Goal: Register for event/course

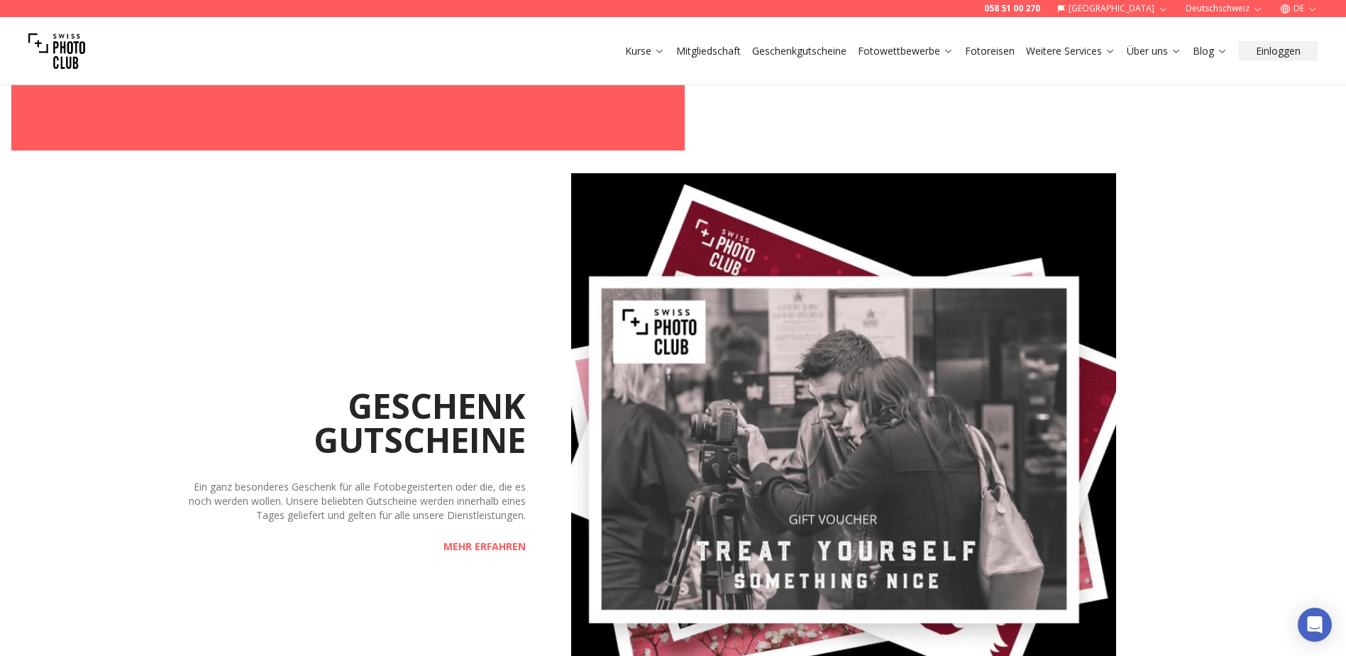
scroll to position [2058, 0]
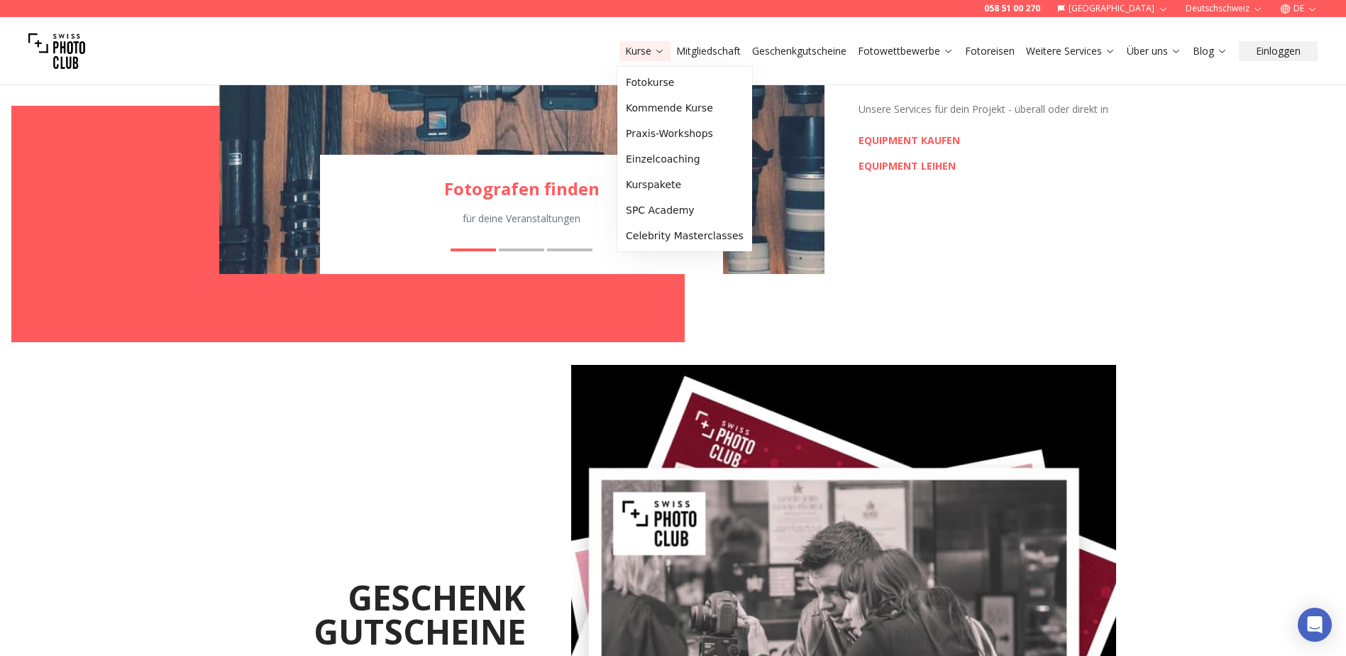
click at [643, 49] on link "Kurse" at bounding box center [645, 51] width 40 height 14
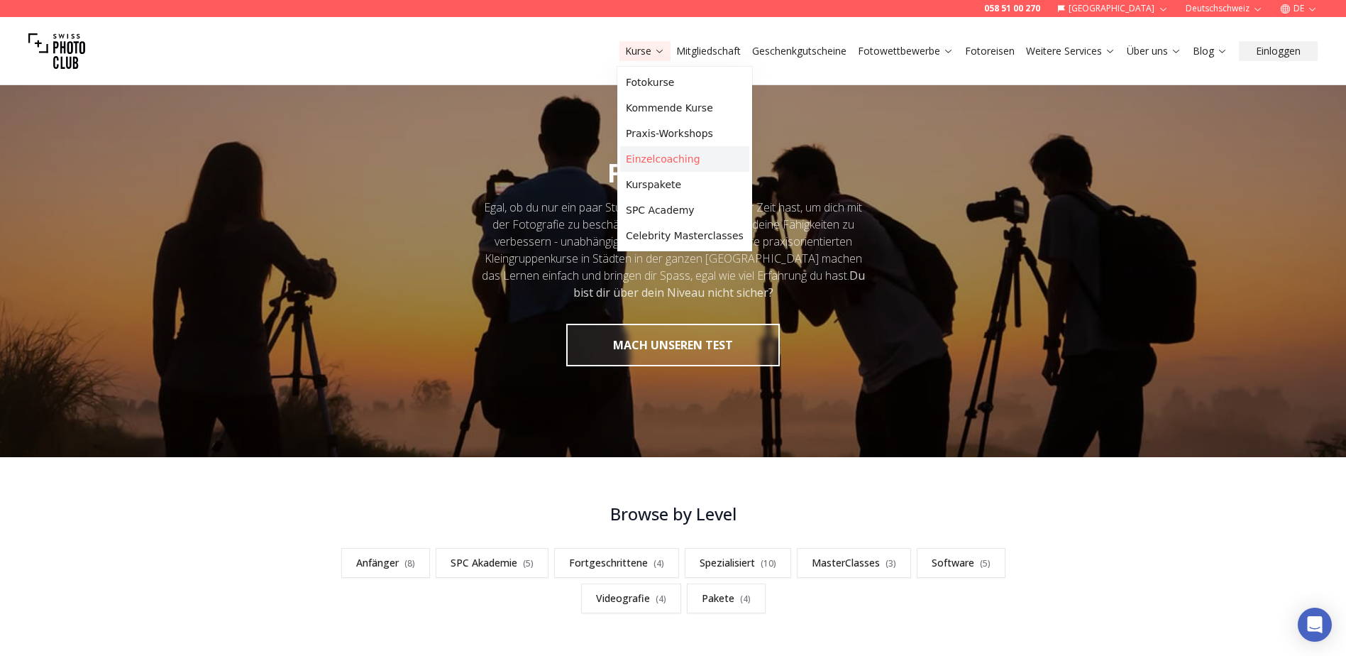
click at [650, 160] on link "Einzelcoaching" at bounding box center [684, 159] width 129 height 26
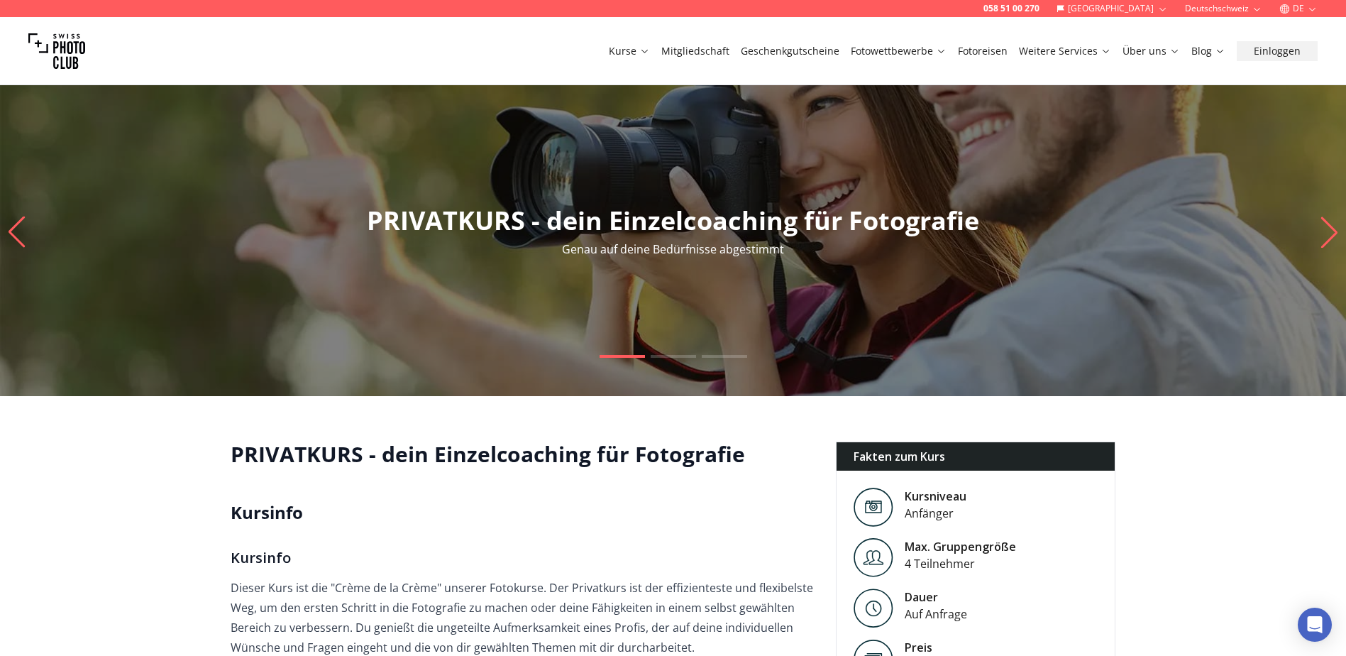
scroll to position [284, 0]
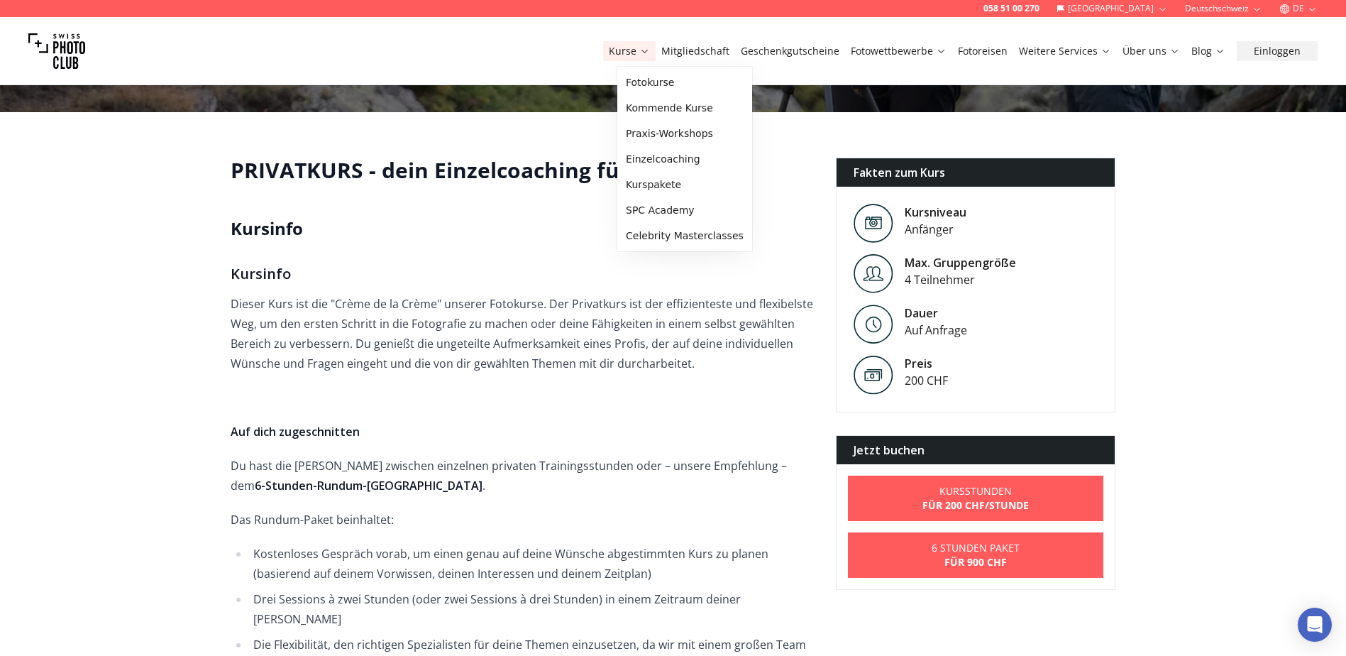
click at [643, 53] on link "Kurse" at bounding box center [629, 51] width 41 height 14
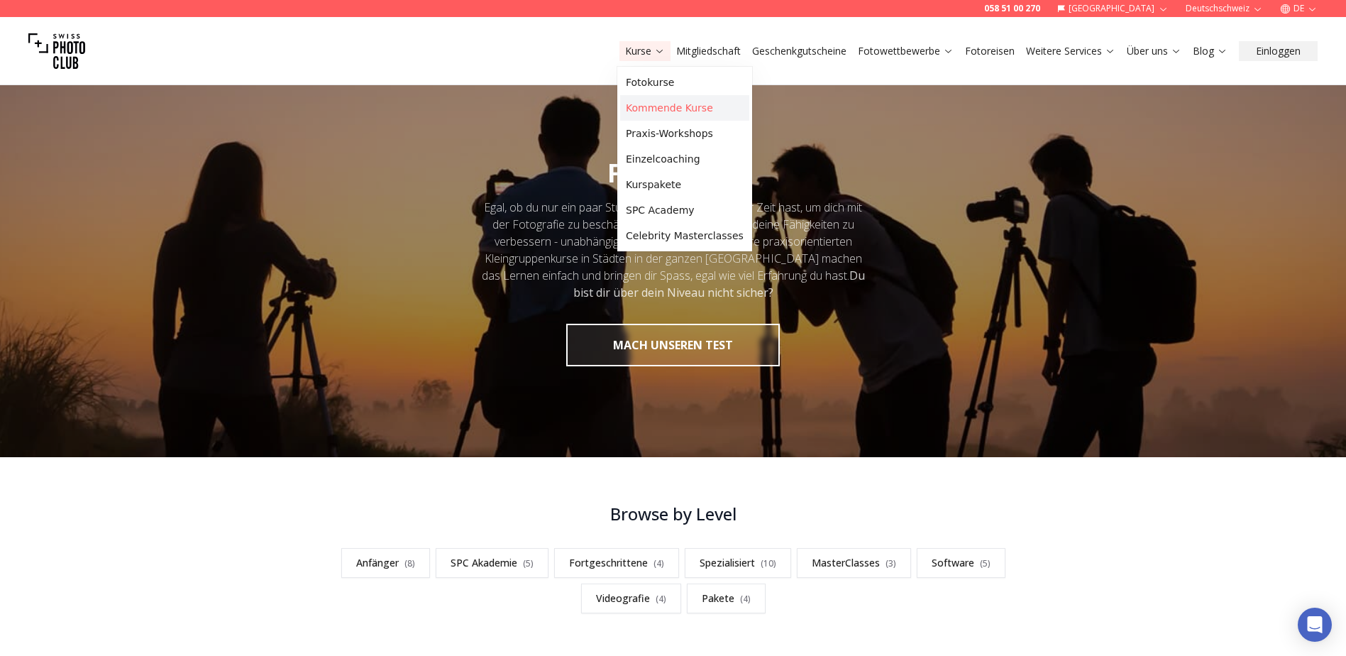
click at [641, 108] on link "Kommende Kurse" at bounding box center [684, 108] width 129 height 26
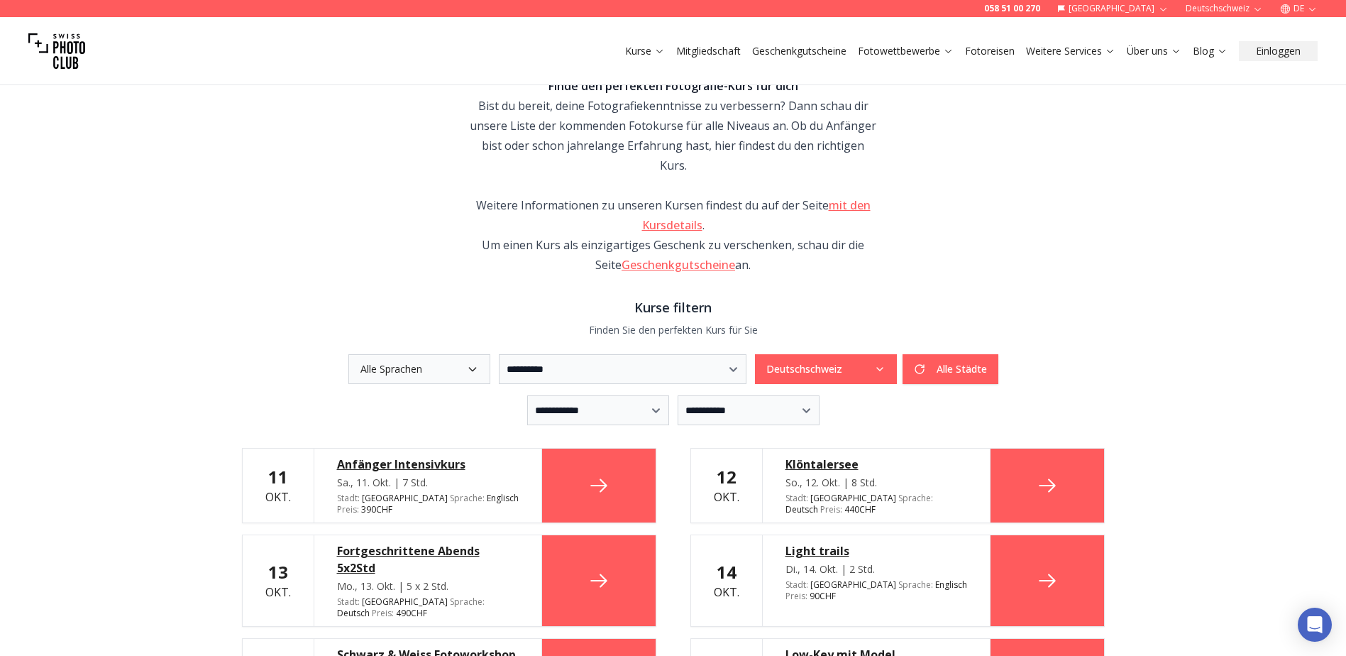
scroll to position [284, 0]
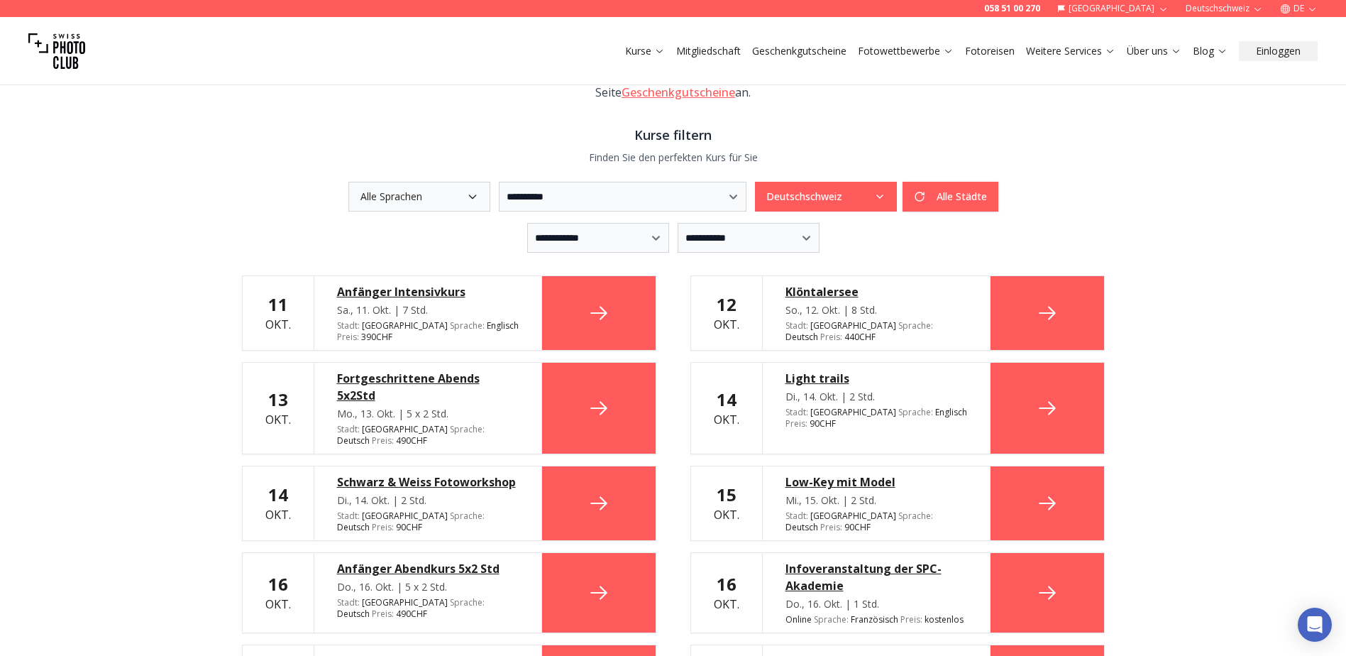
click at [578, 283] on link at bounding box center [599, 313] width 114 height 74
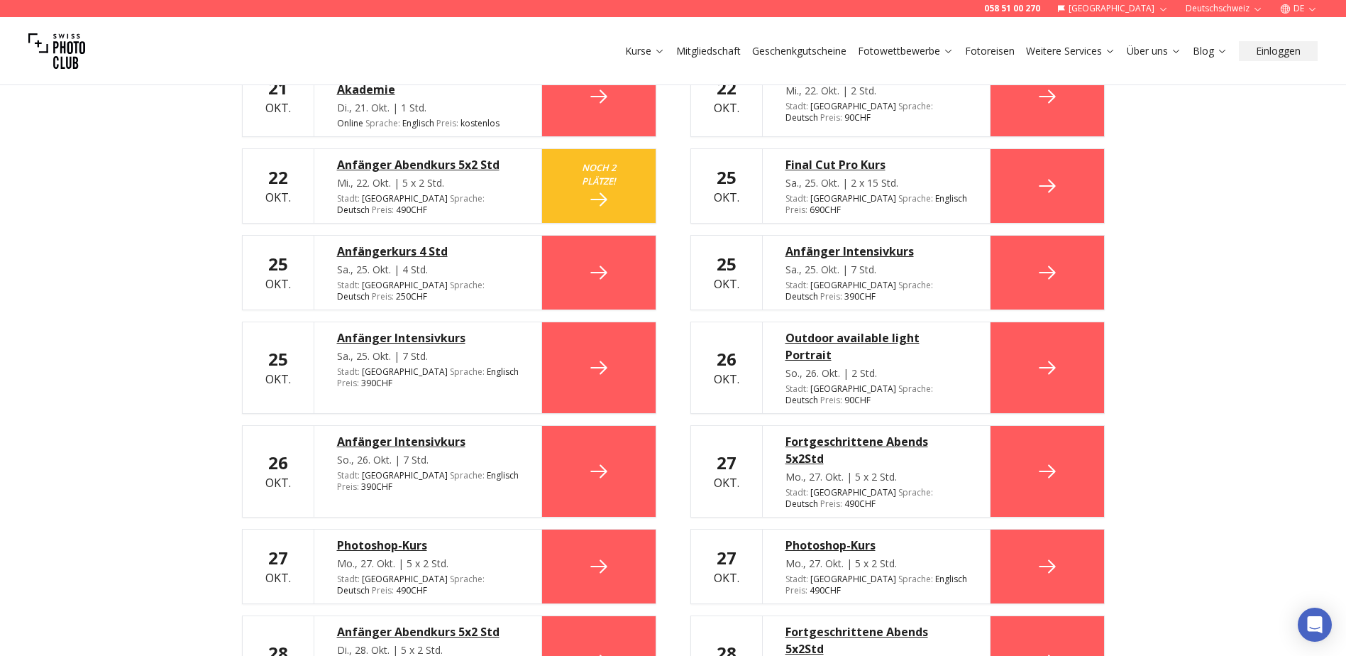
scroll to position [1143, 0]
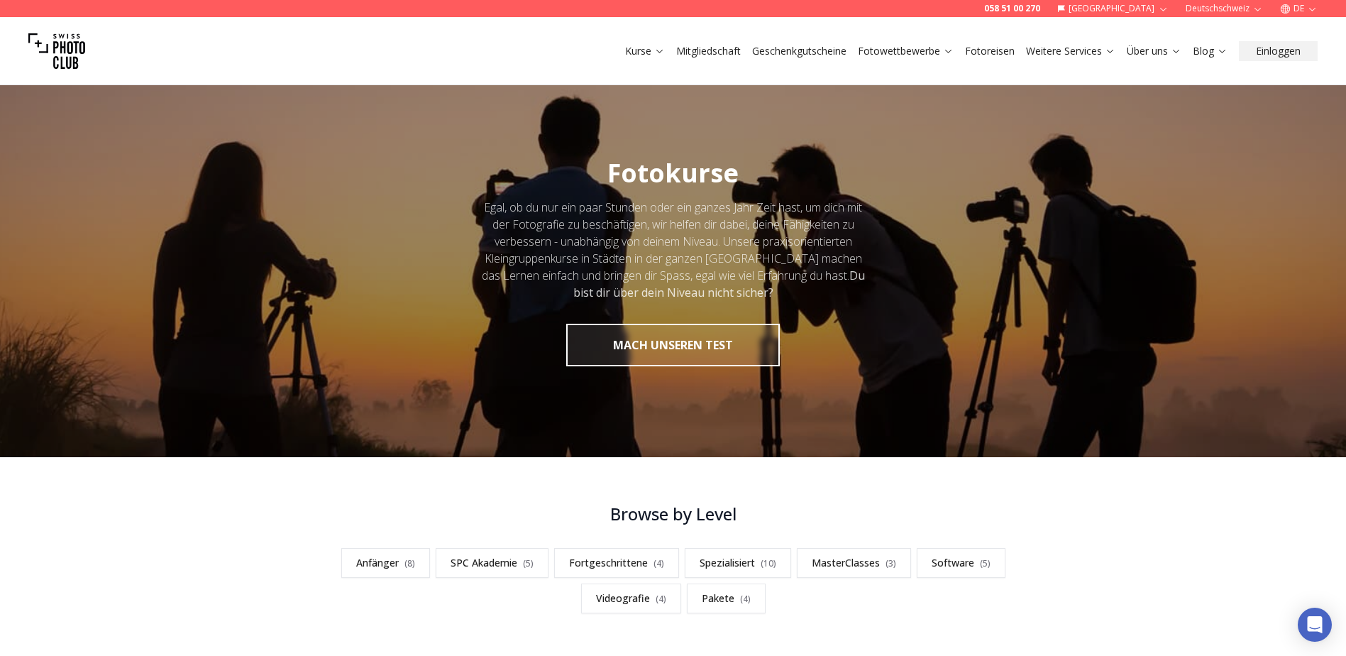
scroll to position [4, 0]
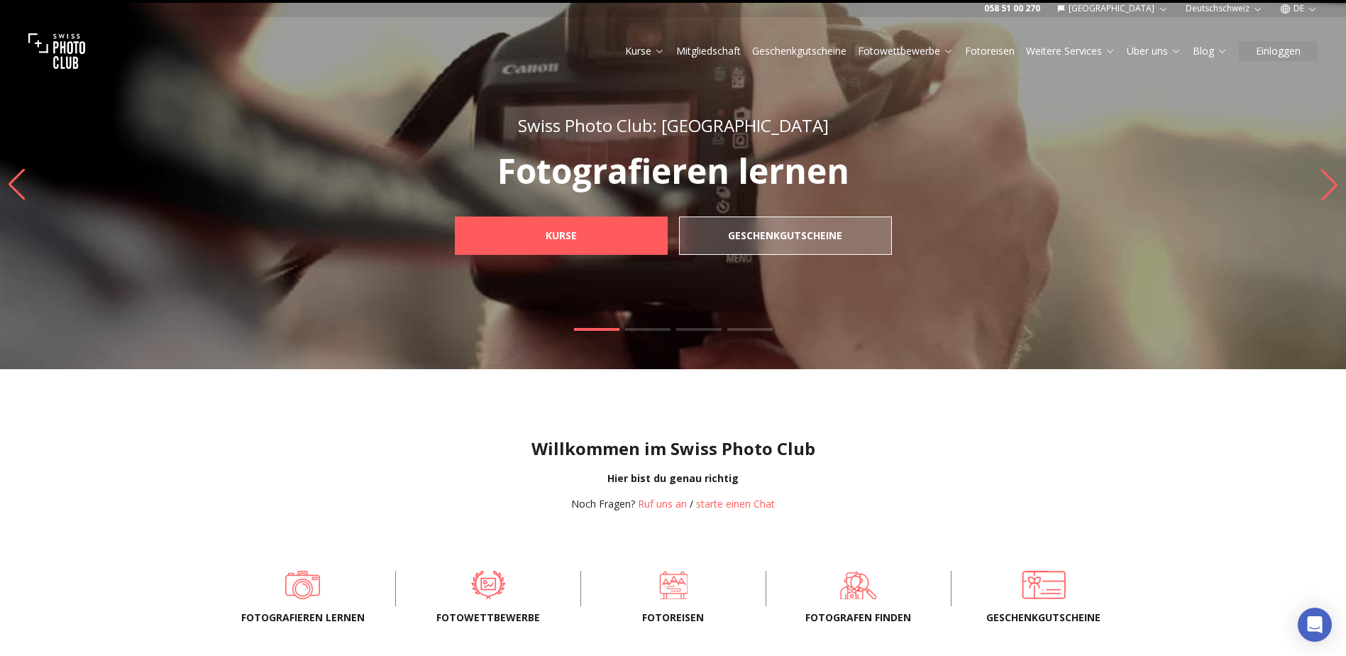
scroll to position [2, 0]
